Goal: Complete application form

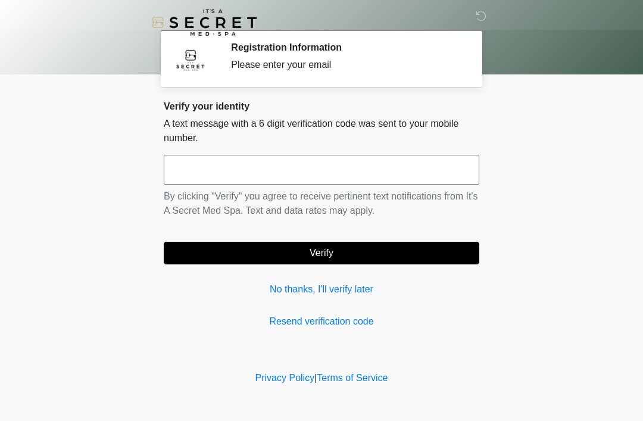
click at [288, 271] on div "Verify your identity A text message with a 6 digit verification code was sent t…" at bounding box center [321, 215] width 315 height 228
click at [298, 274] on div "Verify your identity A text message with a 6 digit verification code was sent t…" at bounding box center [321, 215] width 315 height 228
click at [278, 271] on div "Verify your identity A text message with a 6 digit verification code was sent t…" at bounding box center [321, 215] width 315 height 228
click at [306, 263] on button "Verify" at bounding box center [321, 253] width 315 height 23
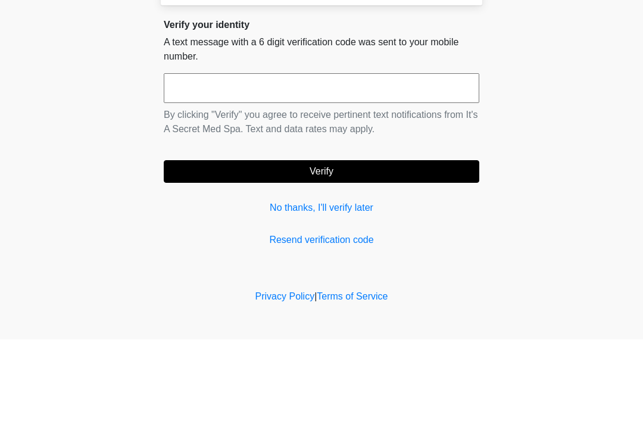
click at [47, 109] on body "‎ ‎ Registration Information Please enter your email Please connect to Wi-Fi no…" at bounding box center [321, 210] width 643 height 421
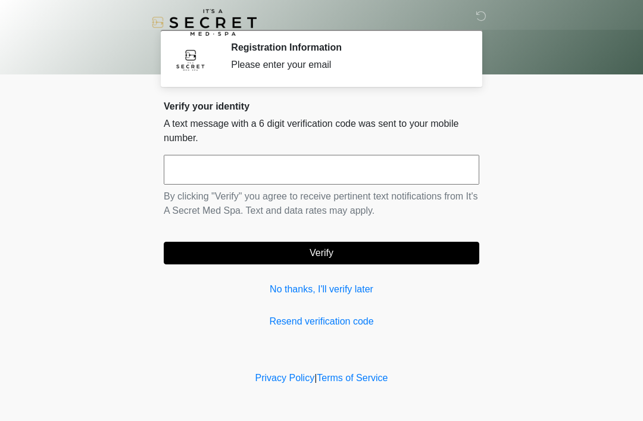
click at [277, 275] on div "Verify your identity A text message with a 6 digit verification code was sent t…" at bounding box center [321, 215] width 315 height 228
click at [277, 263] on button "Verify" at bounding box center [321, 253] width 315 height 23
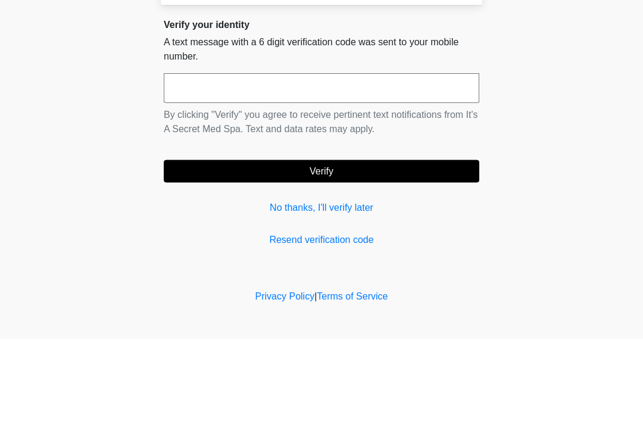
click at [52, 45] on body "‎ ‎ Registration Information Please enter your email Please connect to Wi-Fi no…" at bounding box center [321, 210] width 643 height 421
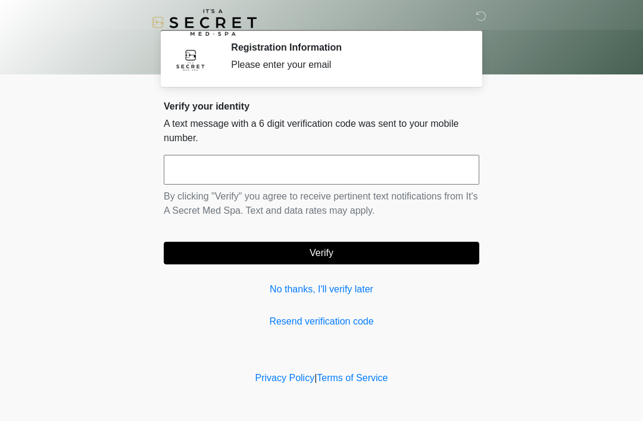
click at [338, 289] on link "No thanks, I'll verify later" at bounding box center [321, 289] width 315 height 14
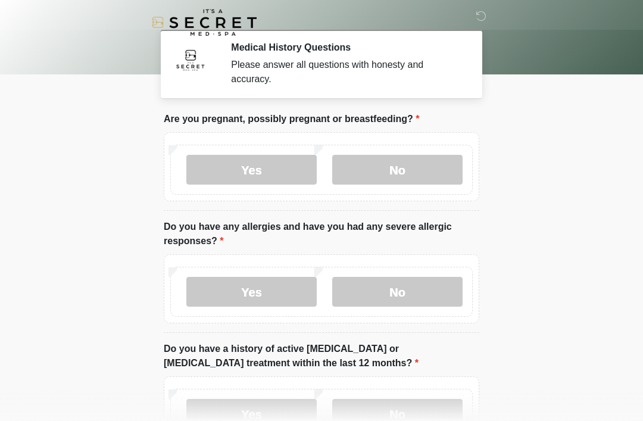
click at [398, 170] on label "No" at bounding box center [397, 170] width 130 height 30
click at [405, 299] on label "No" at bounding box center [397, 292] width 130 height 30
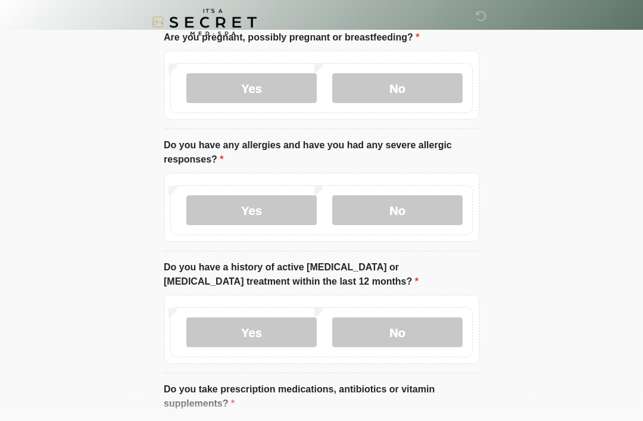
scroll to position [82, 0]
click at [403, 330] on label "No" at bounding box center [397, 332] width 130 height 30
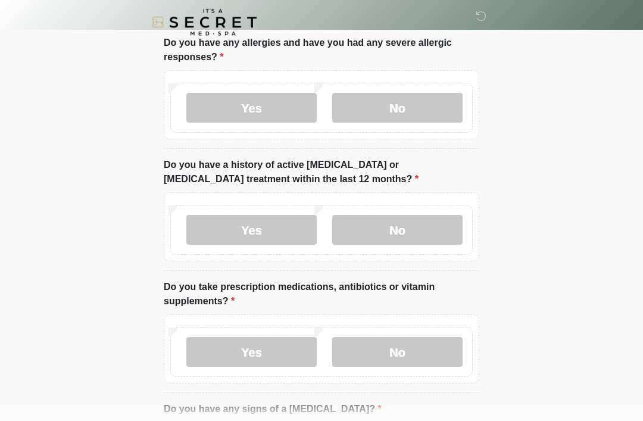
scroll to position [184, 0]
click at [274, 352] on label "Yes" at bounding box center [251, 352] width 130 height 30
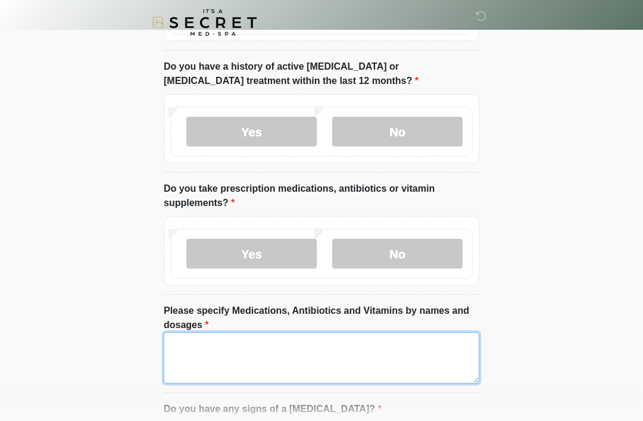
click at [185, 342] on textarea "Please specify Medications, Antibiotics and Vitamins by names and dosages" at bounding box center [321, 357] width 315 height 51
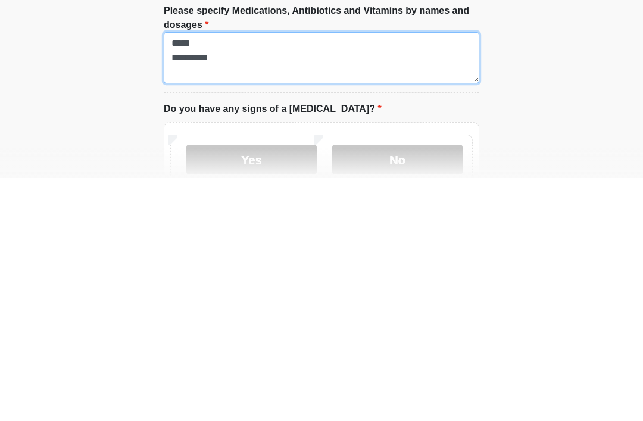
scroll to position [340, 0]
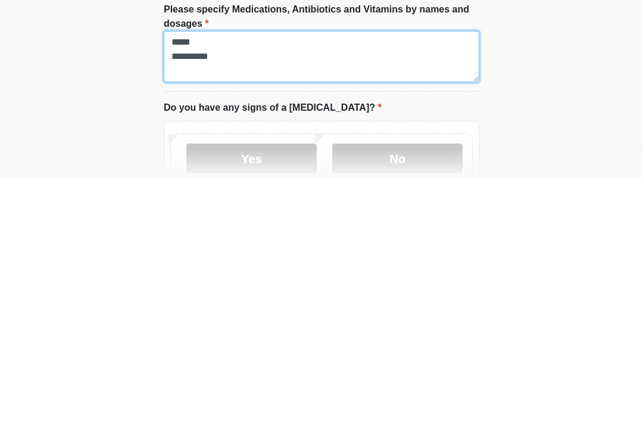
type textarea "**********"
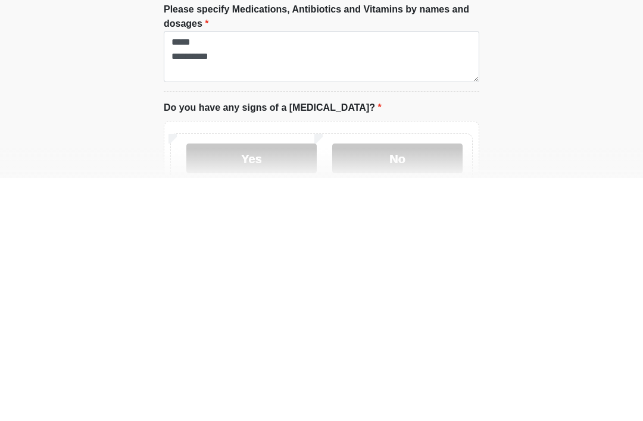
click at [381, 386] on label "No" at bounding box center [397, 401] width 130 height 30
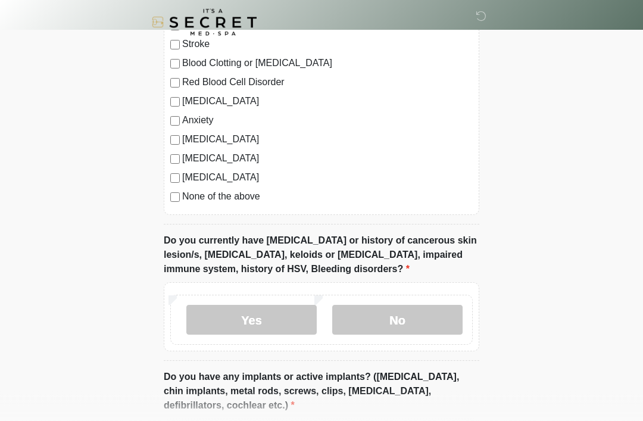
scroll to position [863, 0]
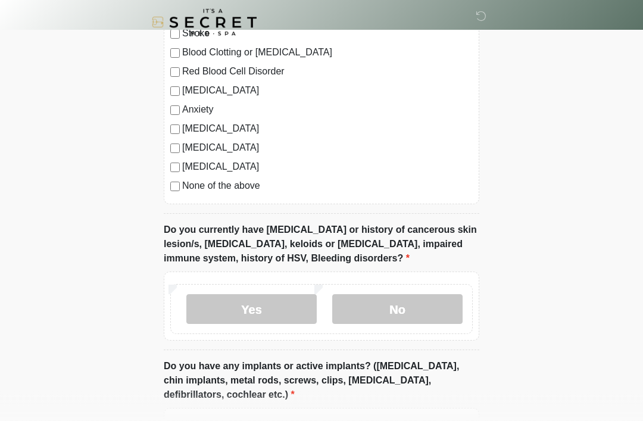
click at [390, 316] on label "No" at bounding box center [397, 310] width 130 height 30
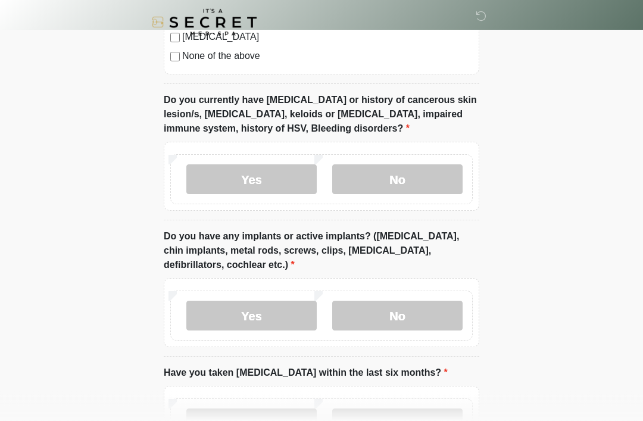
scroll to position [993, 0]
click at [275, 317] on label "Yes" at bounding box center [251, 315] width 130 height 30
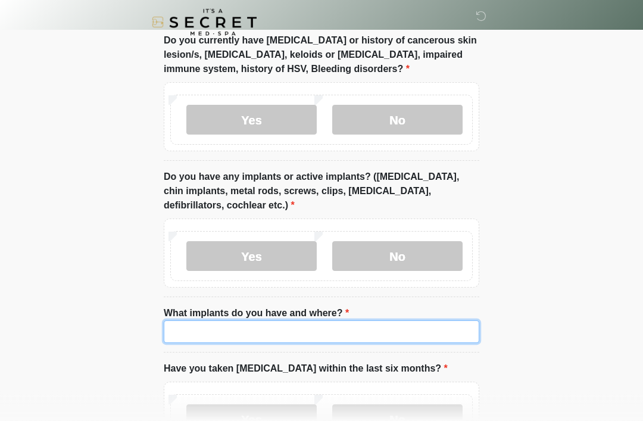
click at [393, 327] on input "What implants do you have and where?" at bounding box center [321, 332] width 315 height 23
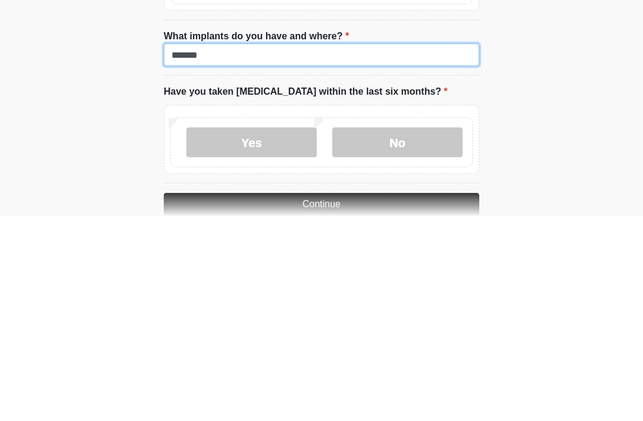
scroll to position [1125, 0]
type input "******"
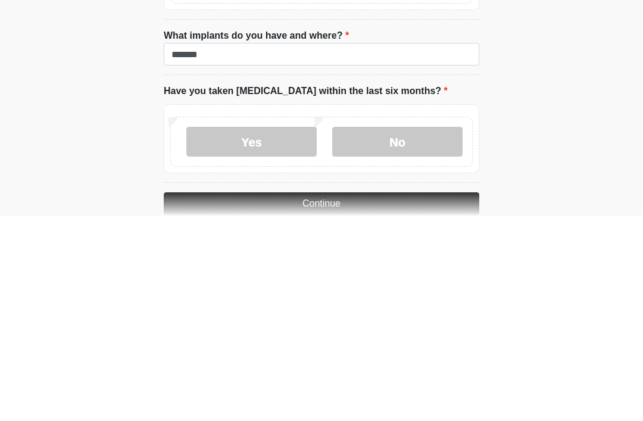
click at [422, 331] on label "No" at bounding box center [397, 346] width 130 height 30
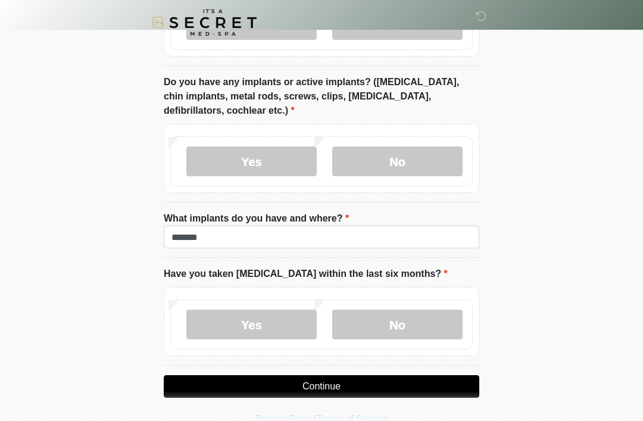
click at [414, 383] on button "Continue" at bounding box center [321, 386] width 315 height 23
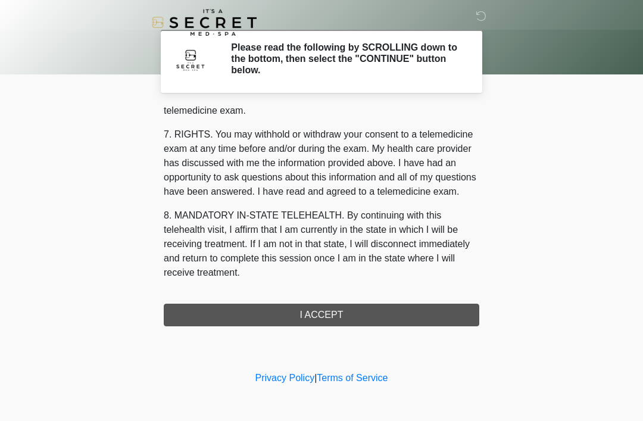
scroll to position [508, 0]
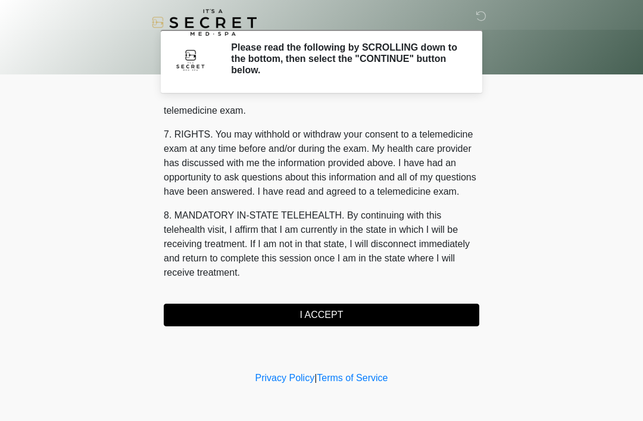
click at [318, 311] on button "I ACCEPT" at bounding box center [321, 314] width 315 height 23
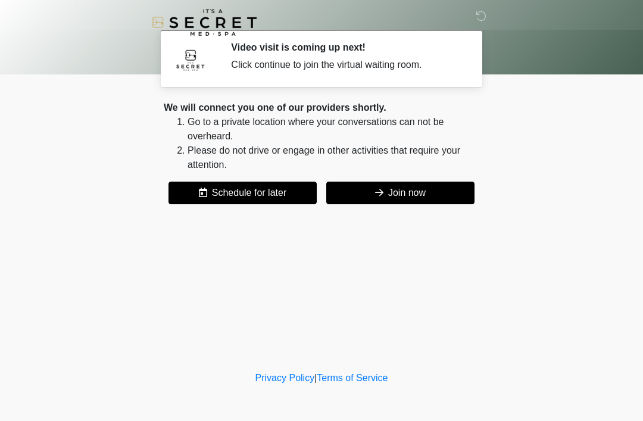
click at [413, 196] on button "Join now" at bounding box center [400, 192] width 148 height 23
